Goal: Information Seeking & Learning: Learn about a topic

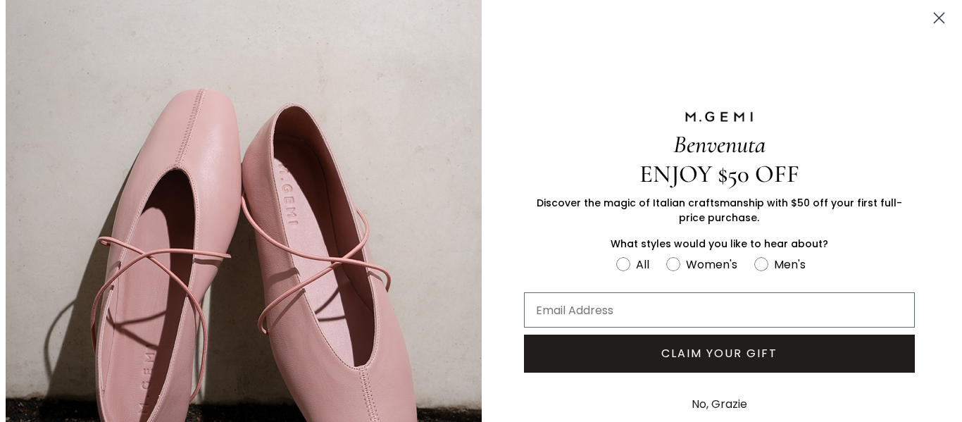
scroll to position [992, 0]
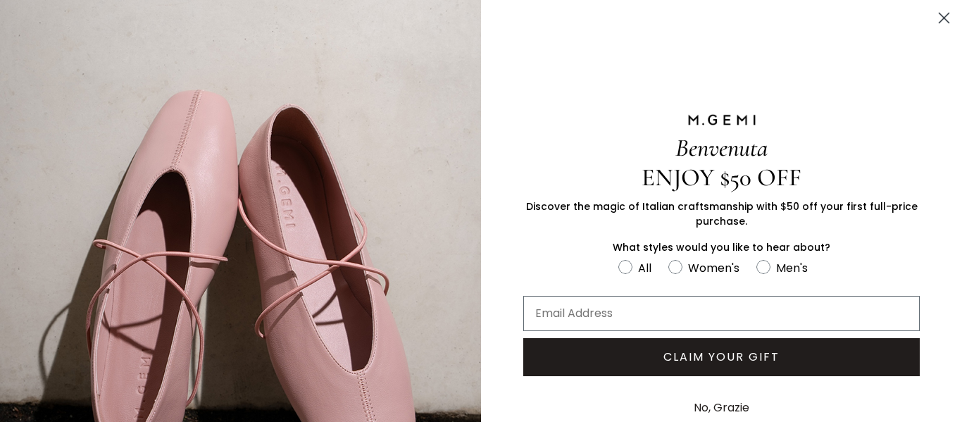
click at [940, 21] on icon "Close dialog" at bounding box center [945, 18] width 10 height 10
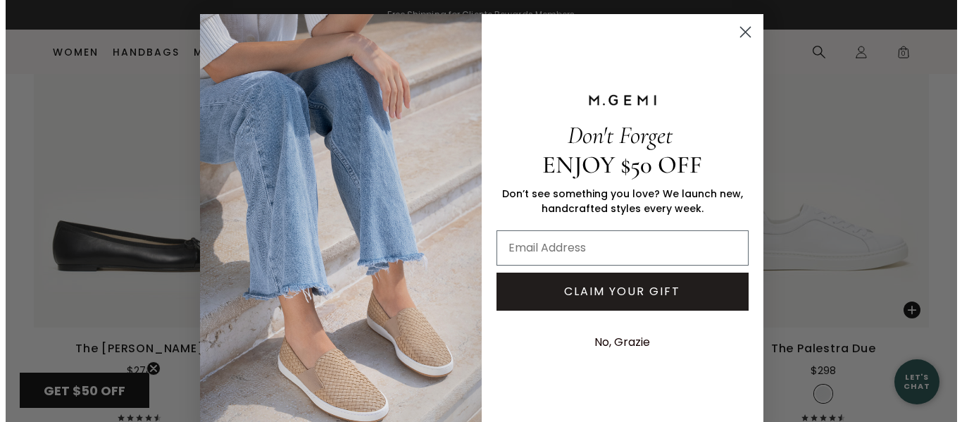
scroll to position [3564, 0]
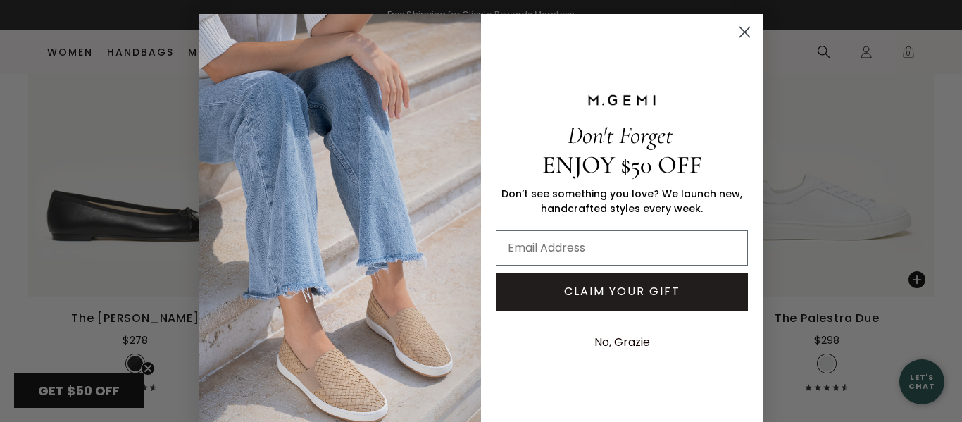
click at [742, 30] on circle "Close dialog" at bounding box center [744, 31] width 23 height 23
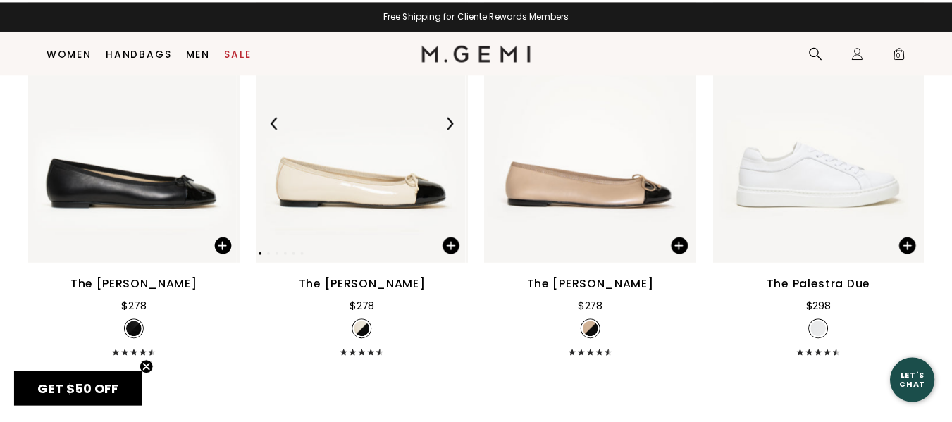
scroll to position [3534, 0]
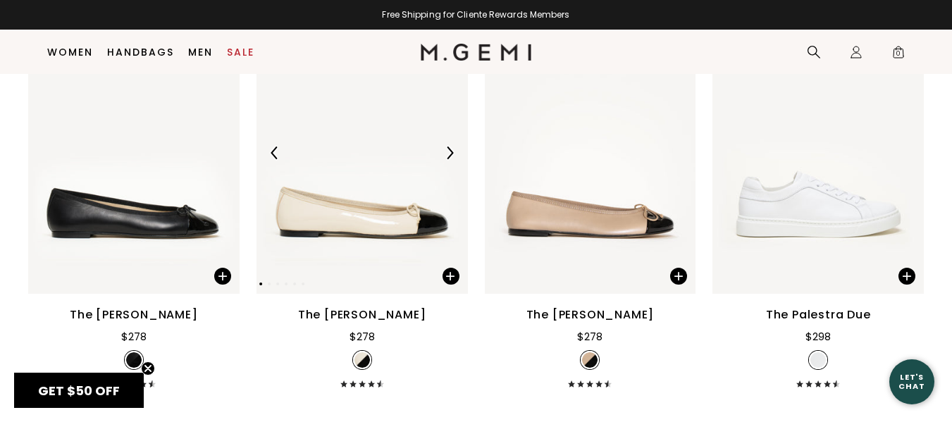
click at [392, 234] on img at bounding box center [361, 153] width 211 height 282
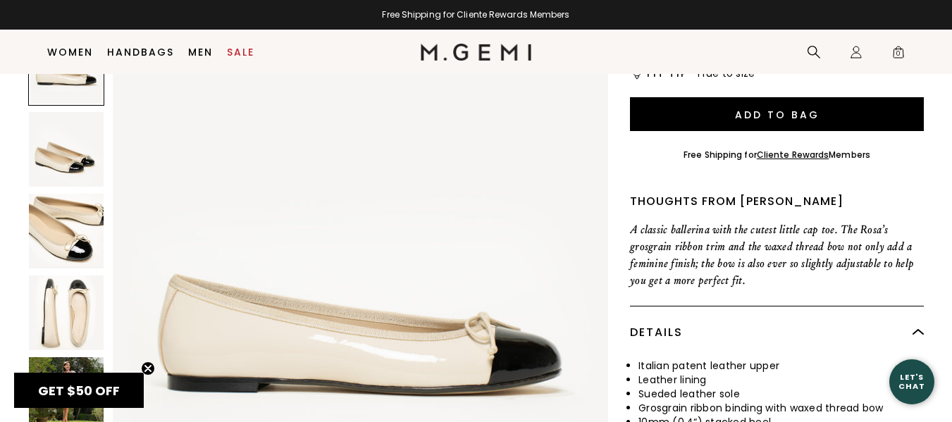
scroll to position [395, 0]
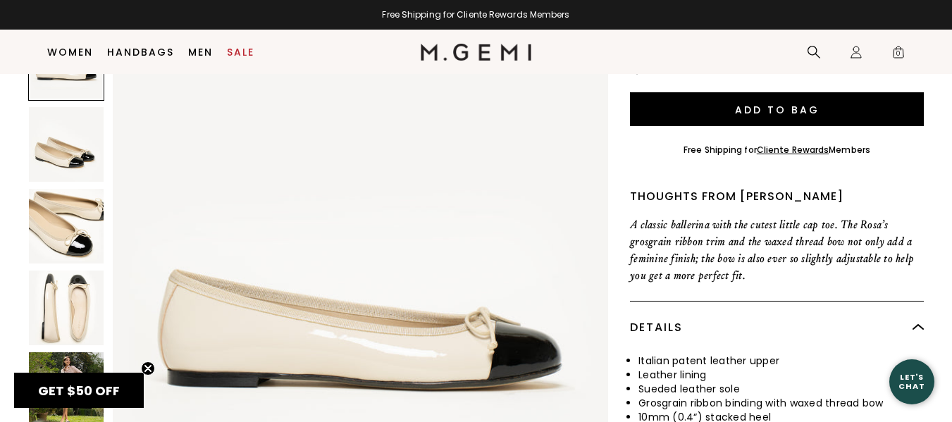
drag, startPoint x: 960, startPoint y: 27, endPoint x: 956, endPoint y: 94, distance: 67.7
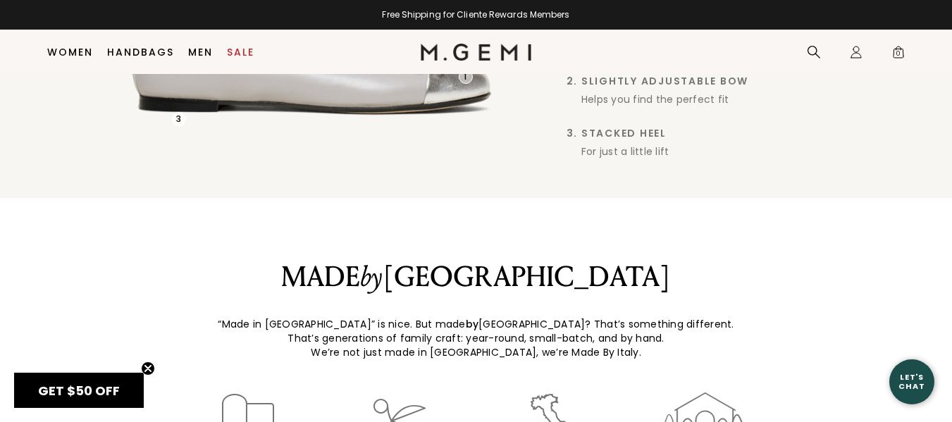
scroll to position [1044, 0]
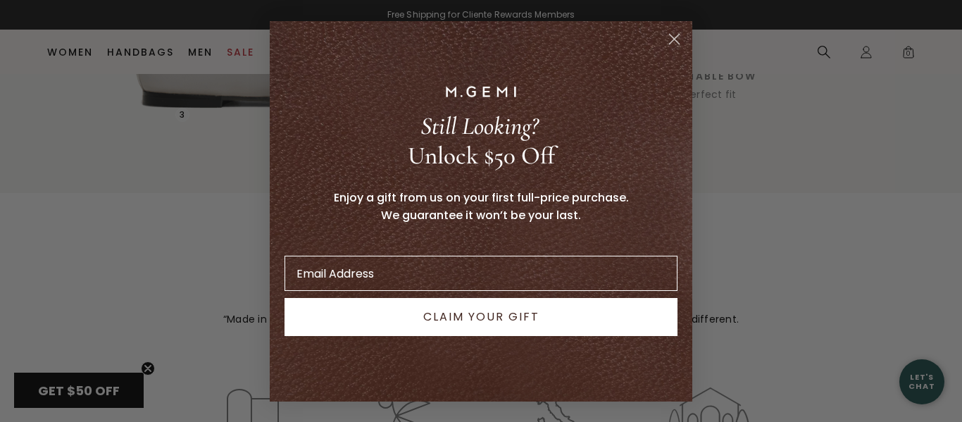
drag, startPoint x: 957, startPoint y: 89, endPoint x: 948, endPoint y: 213, distance: 124.3
click at [675, 38] on icon "Close dialog" at bounding box center [675, 39] width 10 height 10
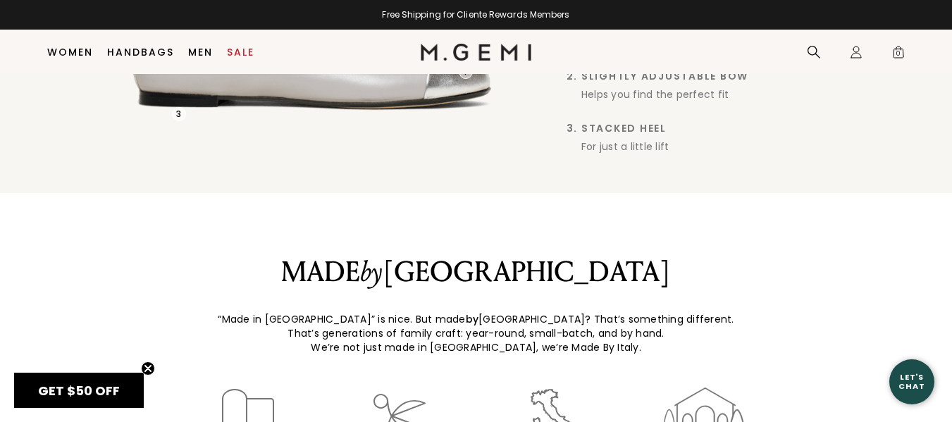
drag, startPoint x: 961, startPoint y: 118, endPoint x: 749, endPoint y: 52, distance: 222.8
click at [749, 52] on nav "Search Icons/20x20/profile@2x Sign In Orders Rewards Refer a Friend Address Boo…" at bounding box center [721, 52] width 381 height 44
drag, startPoint x: 961, startPoint y: 151, endPoint x: 725, endPoint y: 158, distance: 236.8
click at [725, 158] on div "1 2 3 Details Matter Classic Cap toe In Italian patent or metallic leather Slig…" at bounding box center [476, 210] width 952 height 583
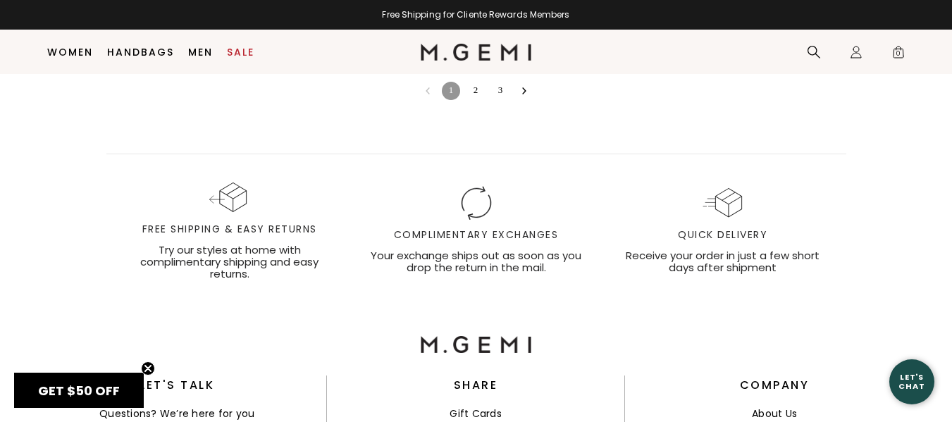
scroll to position [4652, 0]
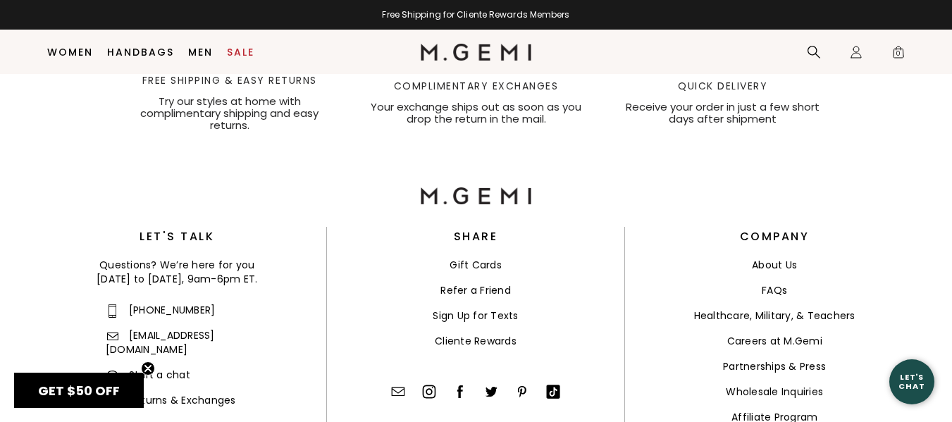
drag, startPoint x: 957, startPoint y: 385, endPoint x: 703, endPoint y: 189, distance: 321.4
click at [703, 258] on ul "About Us FAQs Healthcare, Military, & Teachers Careers at M.Gemi Partnerships &…" at bounding box center [774, 341] width 299 height 166
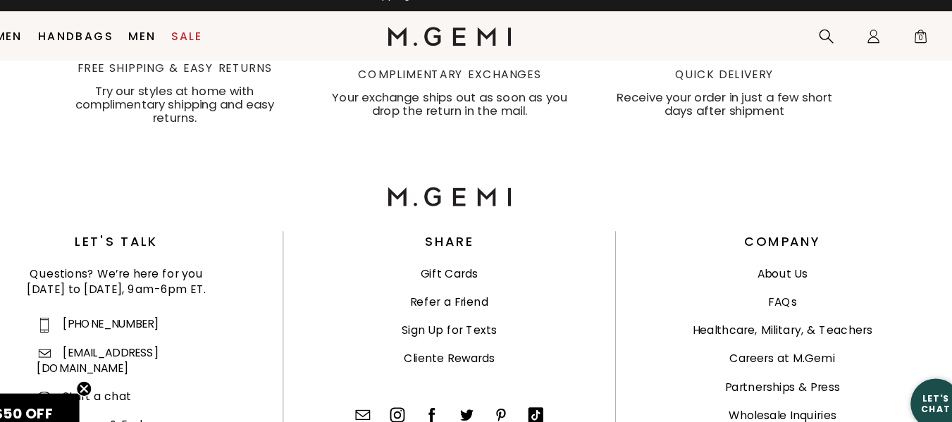
click at [775, 258] on link "About Us" at bounding box center [774, 265] width 45 height 14
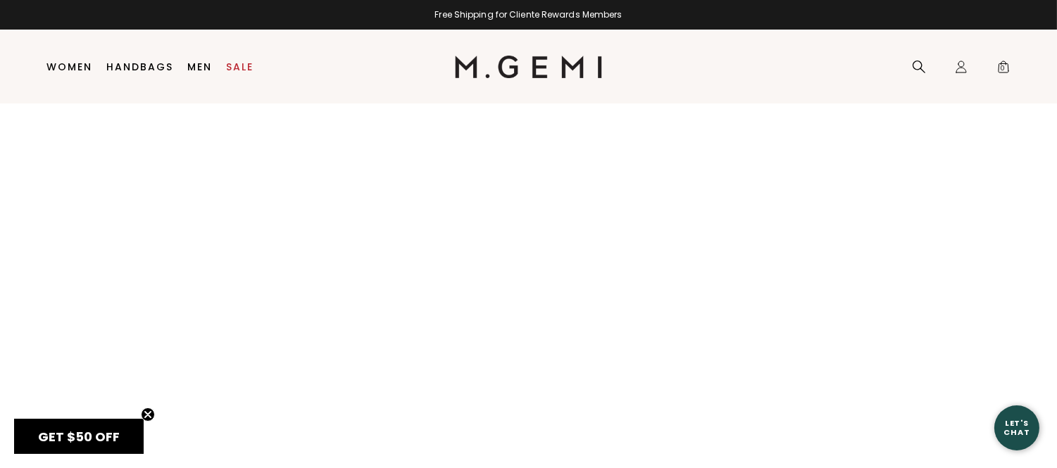
drag, startPoint x: 0, startPoint y: 0, endPoint x: 755, endPoint y: 69, distance: 758.2
click at [755, 69] on nav "Search Icons/20x20/profile@2x Sign In Orders Rewards Refer a Friend Address Boo…" at bounding box center [810, 67] width 416 height 74
click at [921, 94] on div "Search" at bounding box center [919, 67] width 28 height 74
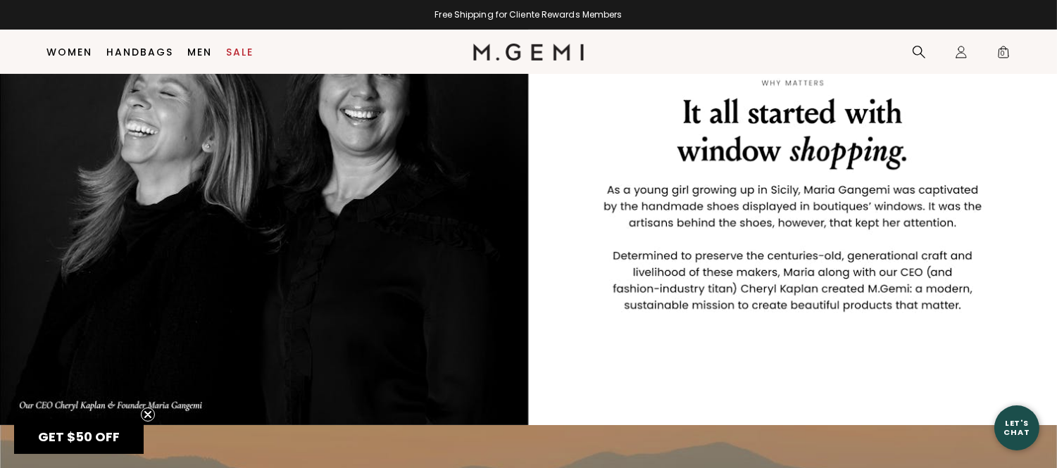
drag, startPoint x: 1066, startPoint y: 32, endPoint x: 1059, endPoint y: 113, distance: 82.0
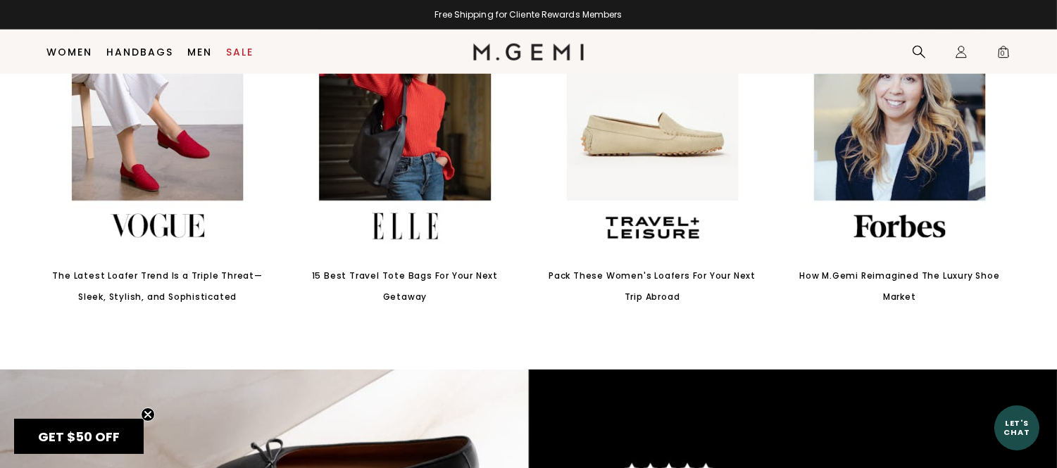
scroll to position [2654, 0]
